Goal: Information Seeking & Learning: Learn about a topic

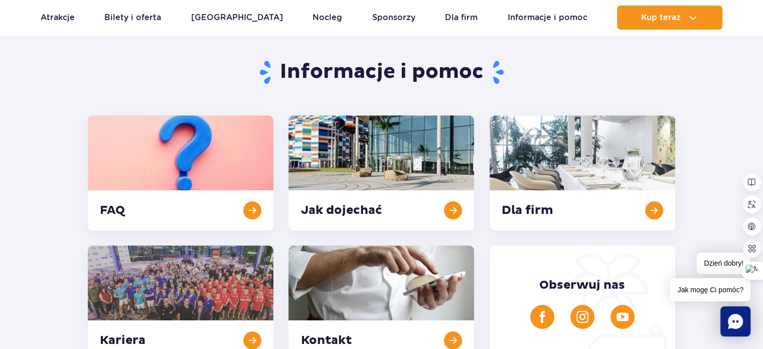
scroll to position [100, 0]
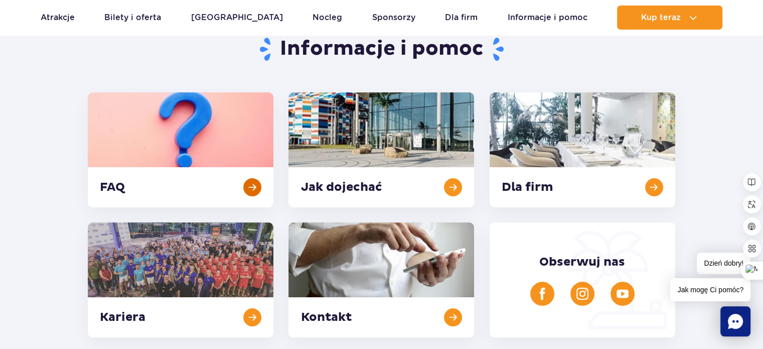
click at [234, 184] on link at bounding box center [181, 149] width 186 height 115
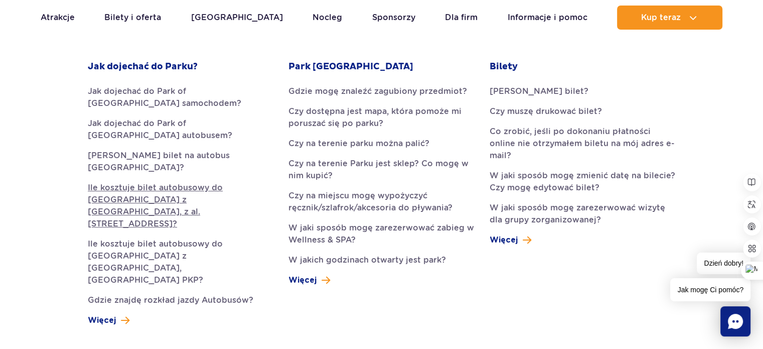
scroll to position [301, 0]
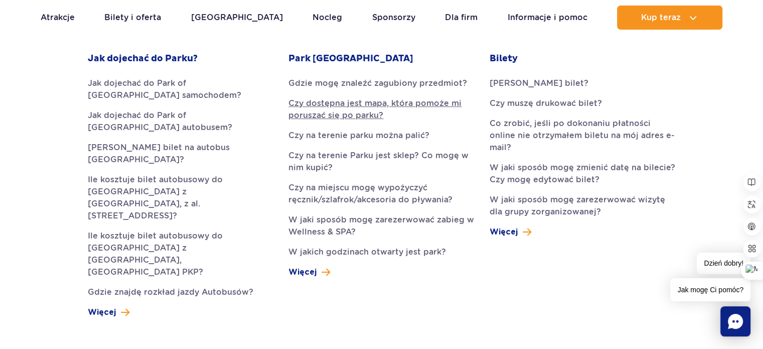
click at [325, 113] on link "Czy dostępna jest mapa, która pomoże mi poruszać się po parku?" at bounding box center [381, 109] width 186 height 24
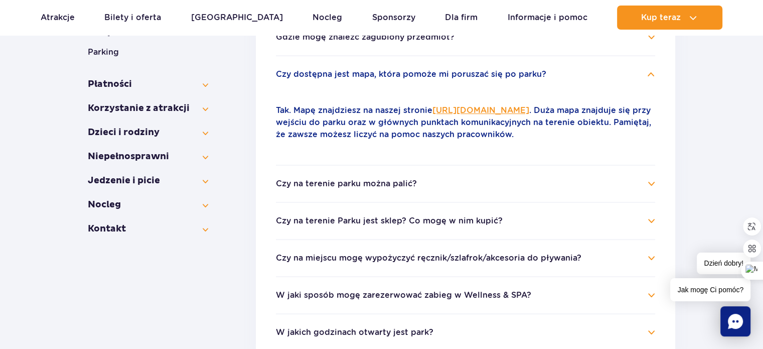
click at [500, 110] on link "[URL][DOMAIN_NAME]" at bounding box center [480, 110] width 97 height 10
click at [403, 187] on button "Czy na terenie parku można palić?" at bounding box center [346, 183] width 141 height 9
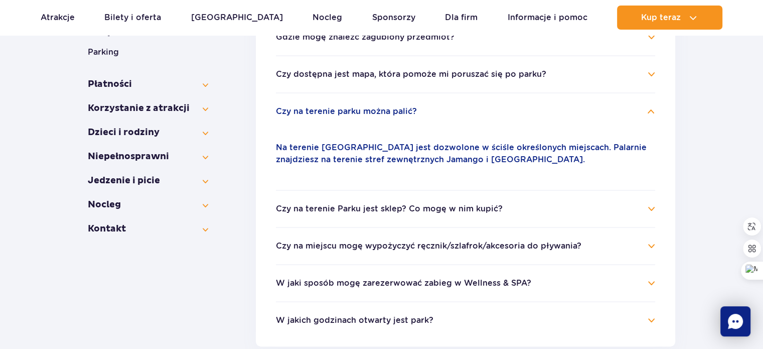
click at [393, 207] on button "Czy na terenie Parku jest sklep? Co mogę w nim kupić?" at bounding box center [389, 208] width 227 height 9
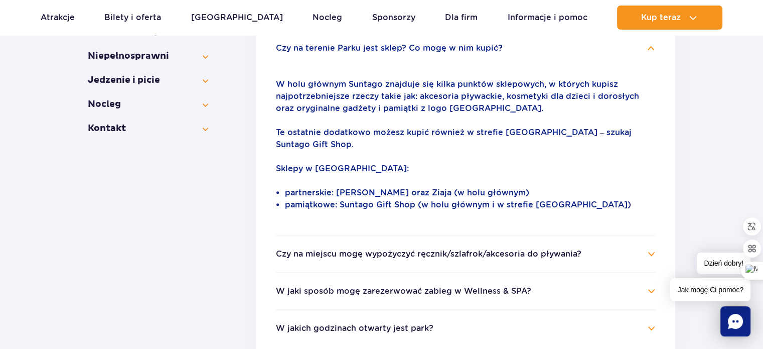
scroll to position [412, 0]
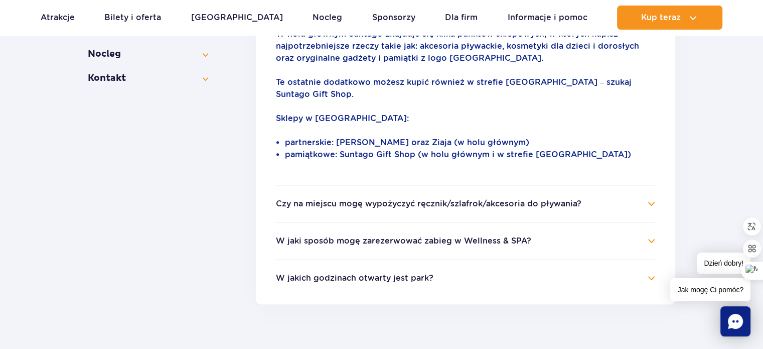
click at [385, 199] on button "Czy na miejscu mogę wypożyczyć ręcznik/szlafrok/akcesoria do pływania?" at bounding box center [428, 203] width 305 height 9
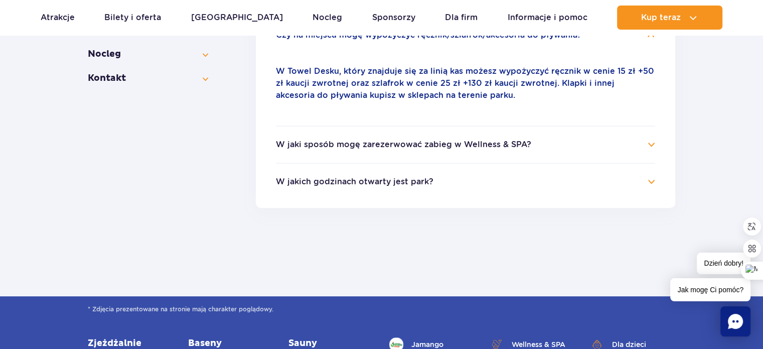
scroll to position [462, 0]
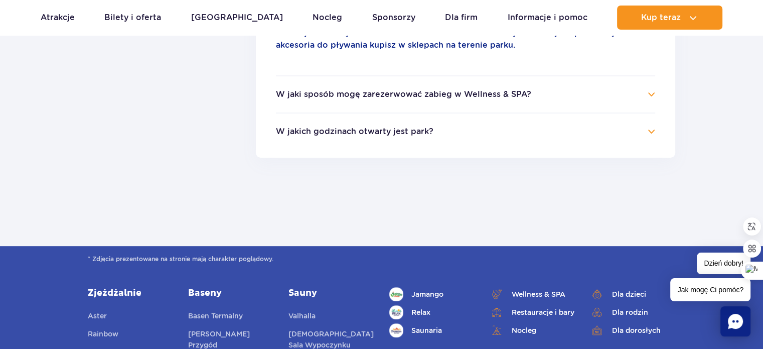
click at [347, 132] on button "W jakich godzinach otwarty jest park?" at bounding box center [355, 131] width 158 height 9
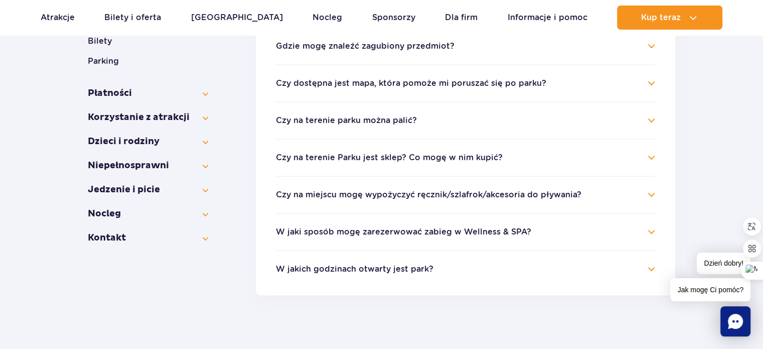
scroll to position [277, 0]
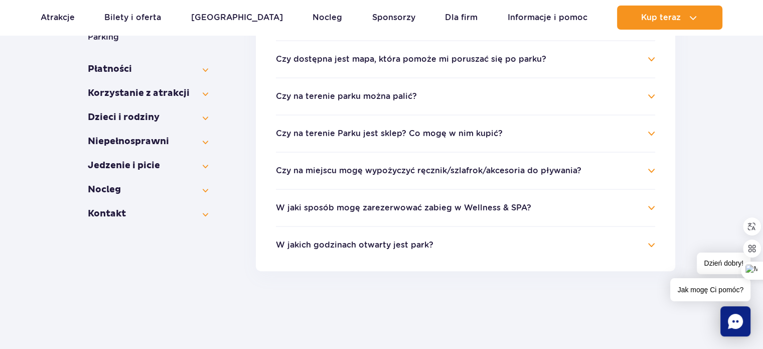
click at [309, 131] on button "Czy na terenie Parku jest sklep? Co mogę w nim kupić?" at bounding box center [389, 133] width 227 height 9
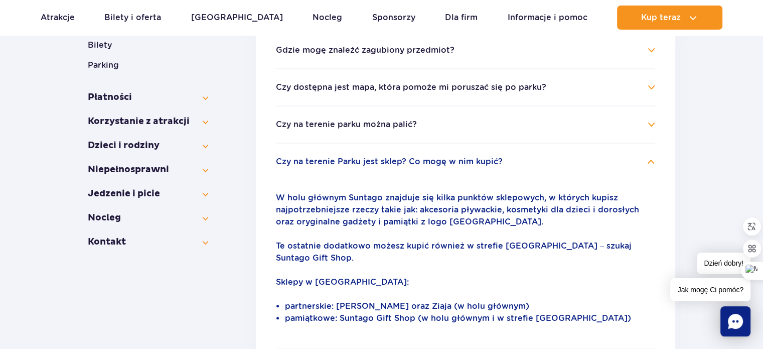
scroll to position [251, 0]
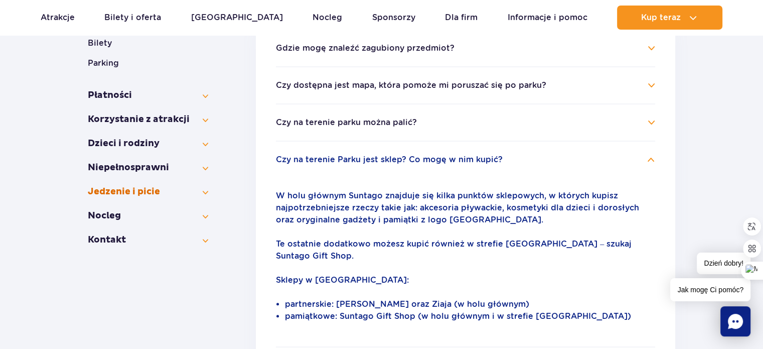
click at [153, 186] on button "Jedzenie i picie" at bounding box center [148, 192] width 120 height 12
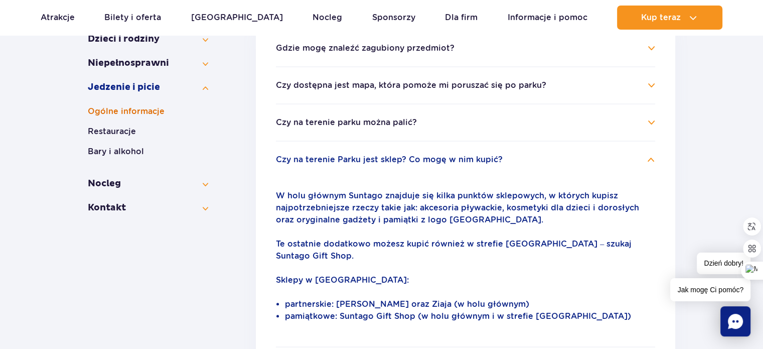
click at [115, 112] on button "Ogólne informacje" at bounding box center [148, 111] width 120 height 12
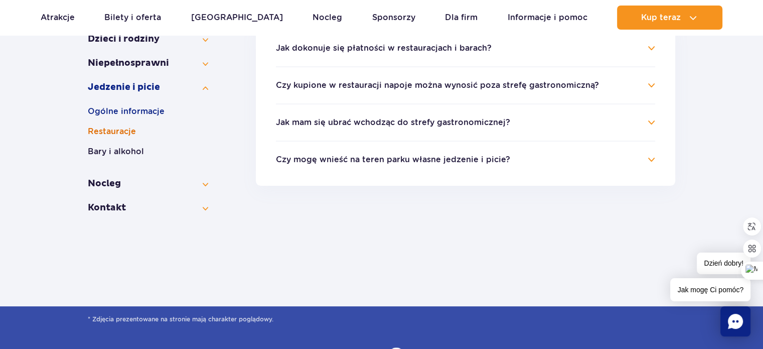
click at [113, 134] on button "Restauracje" at bounding box center [148, 131] width 120 height 12
